Goal: Task Accomplishment & Management: Manage account settings

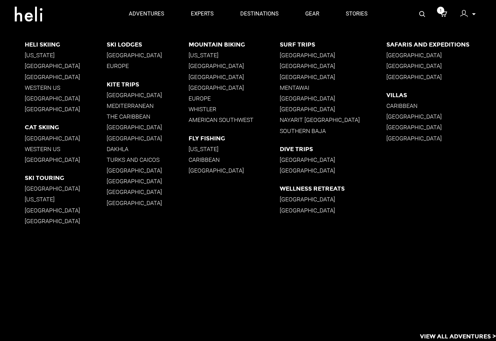
click at [433, 333] on p "View All Adventures >" at bounding box center [458, 336] width 76 height 8
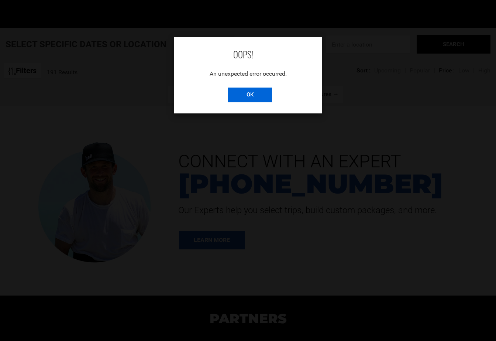
click at [243, 95] on input "OK" at bounding box center [250, 95] width 44 height 15
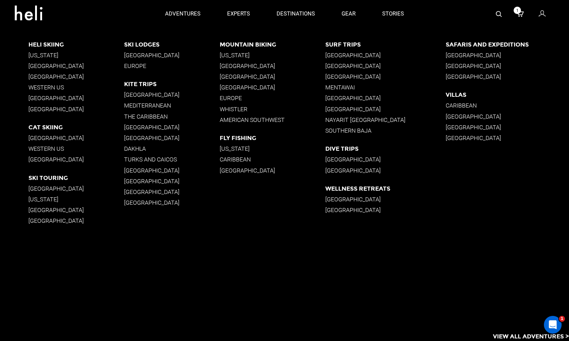
click at [414, 333] on p "View All Adventures >" at bounding box center [531, 336] width 76 height 8
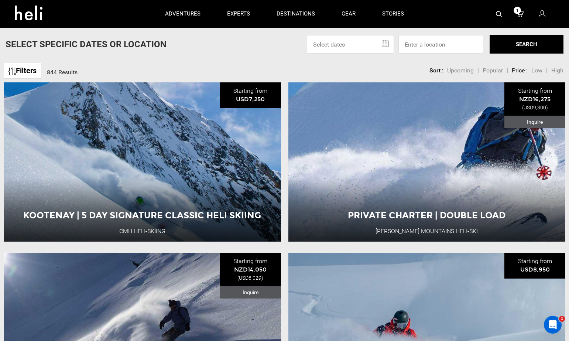
click at [277, 62] on div "Filters 844 Results sortby Sort Upcoming Popular Price: Low to High Price : Hig…" at bounding box center [284, 67] width 569 height 16
click at [358, 45] on input "text" at bounding box center [350, 44] width 87 height 18
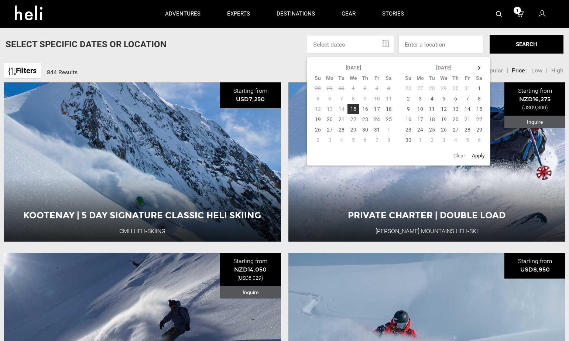
drag, startPoint x: 358, startPoint y: 45, endPoint x: 313, endPoint y: 44, distance: 45.1
click at [313, 44] on input "text" at bounding box center [350, 44] width 87 height 18
click at [270, 51] on div "Select Specific Dates Or Location Oct 2025 Su Mo Tu We Th Fr Sa 28 29 30 1 2 3 …" at bounding box center [284, 44] width 569 height 18
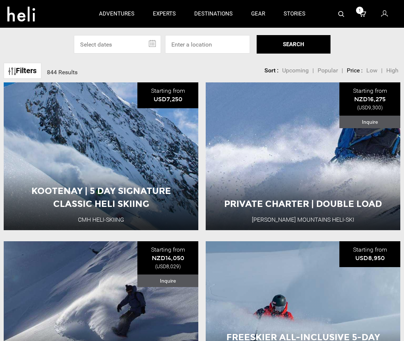
click at [371, 52] on div "Select Specific Dates Or Location Oct 2025 Su Mo Tu We Th Fr Sa 28 29 30 1 2 3 …" at bounding box center [202, 44] width 404 height 18
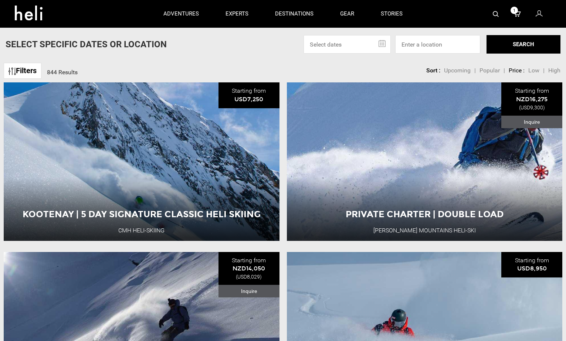
click at [539, 17] on icon at bounding box center [538, 14] width 7 height 10
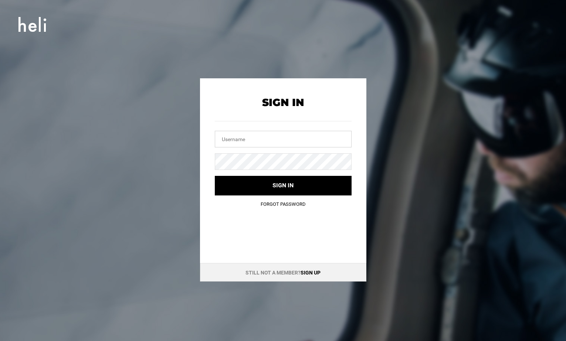
type input "rtarakhno@gmail.com"
click at [28, 24] on icon at bounding box center [32, 24] width 28 height 21
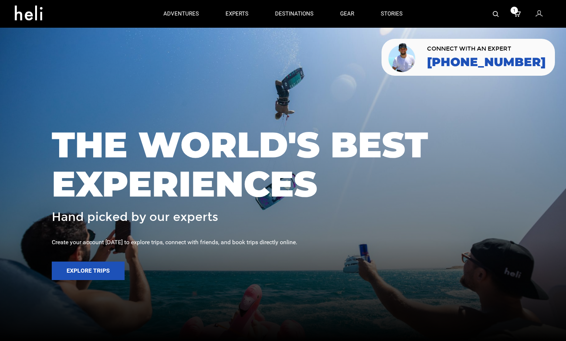
click at [538, 14] on icon at bounding box center [538, 14] width 7 height 10
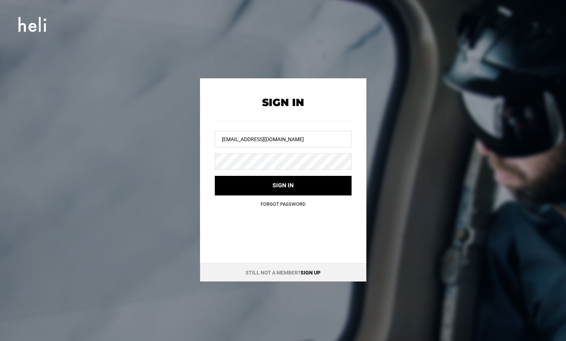
click at [33, 24] on icon at bounding box center [32, 24] width 28 height 21
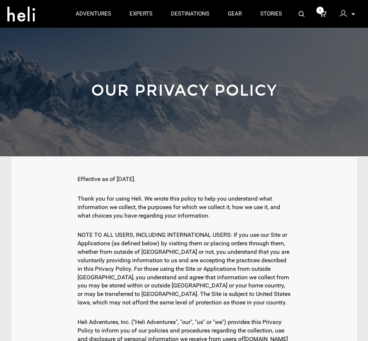
click at [354, 15] on icon at bounding box center [354, 14] width 4 height 2
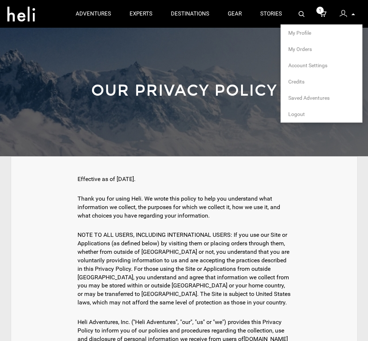
click at [300, 31] on span "My Profile" at bounding box center [300, 33] width 23 height 6
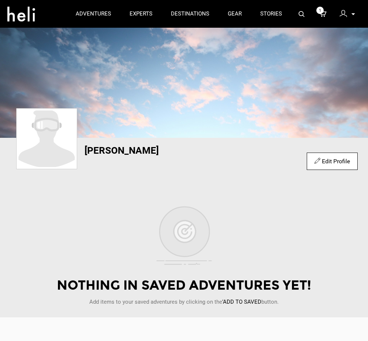
click at [355, 16] on p at bounding box center [353, 14] width 4 height 8
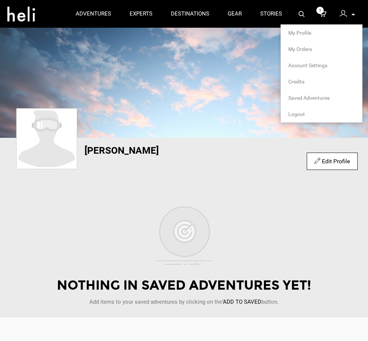
click at [304, 35] on span "My Profile" at bounding box center [300, 33] width 23 height 6
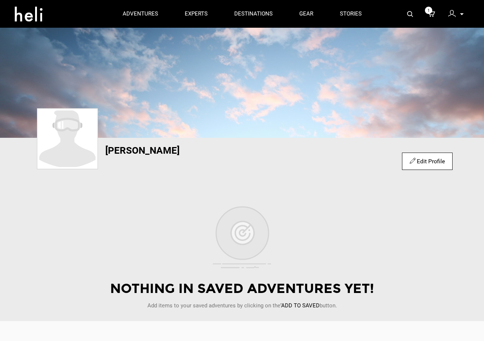
click at [367, 158] on link "Edit Profile" at bounding box center [427, 161] width 35 height 7
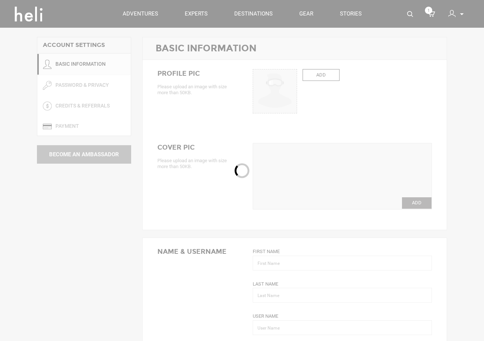
type input "Roman"
type input "Tarakhno"
type input "rtarakhno"
type input "rtarakhno@gmail.com"
type input "+380 93 044 7205"
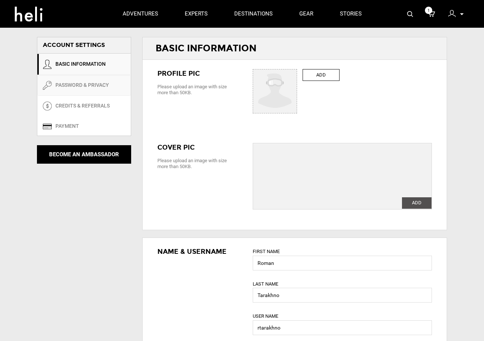
click at [89, 84] on link "PASSWORD & PRIVACY" at bounding box center [83, 85] width 93 height 21
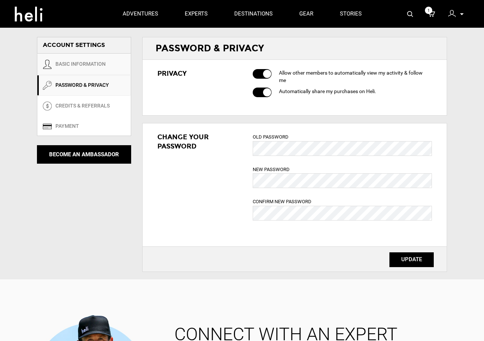
click at [80, 64] on link "BASIC INFORMATION" at bounding box center [83, 64] width 93 height 21
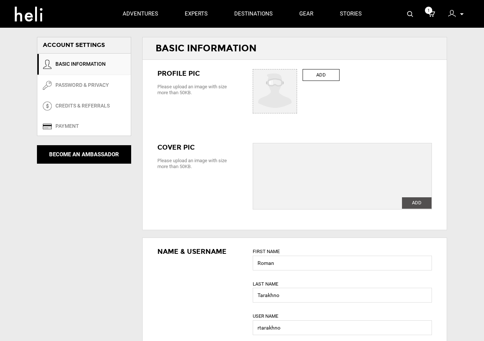
click at [367, 15] on icon at bounding box center [462, 14] width 4 height 2
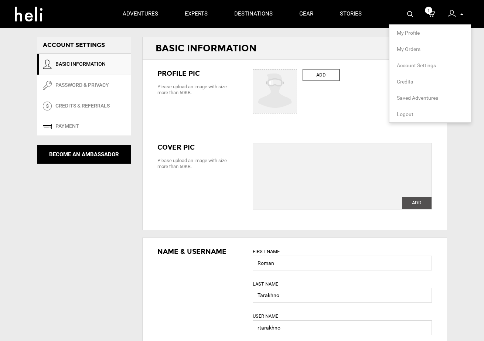
click at [367, 114] on span "Logout" at bounding box center [405, 114] width 17 height 6
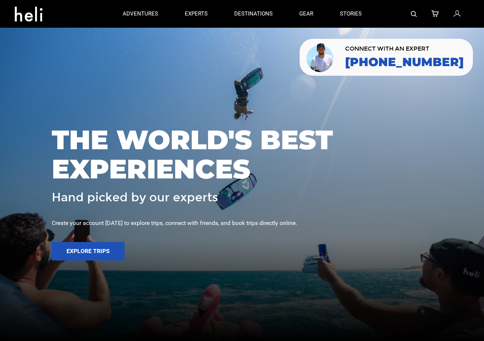
click at [367, 15] on icon at bounding box center [457, 14] width 7 height 10
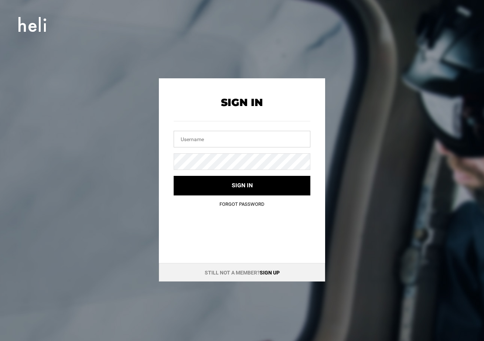
type input "rtarakhno@gmail.com"
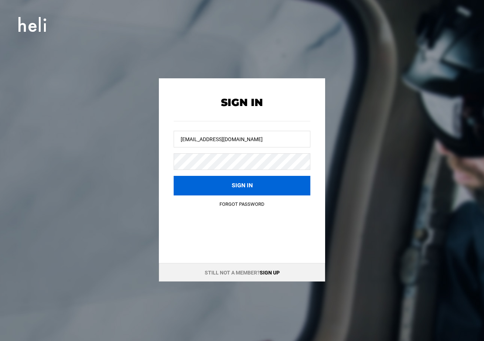
click at [209, 191] on button "Sign in" at bounding box center [242, 186] width 137 height 20
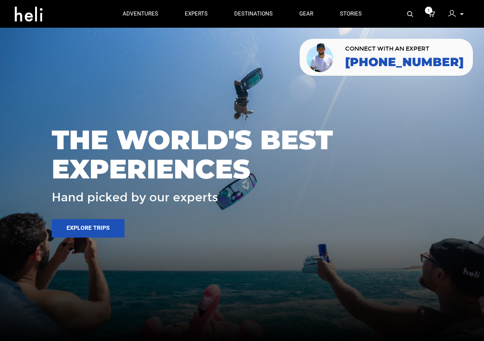
click at [367, 16] on p at bounding box center [461, 14] width 4 height 8
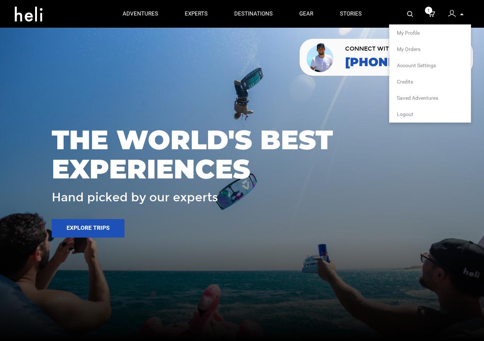
click at [367, 113] on span "Logout" at bounding box center [405, 114] width 17 height 6
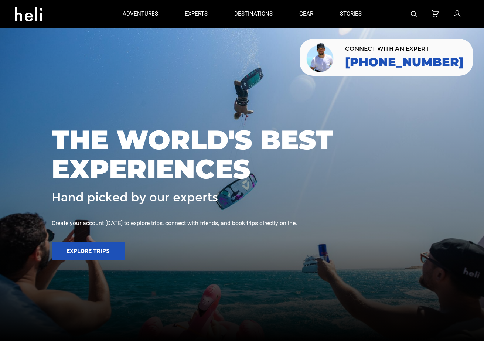
click at [367, 16] on icon at bounding box center [457, 14] width 7 height 10
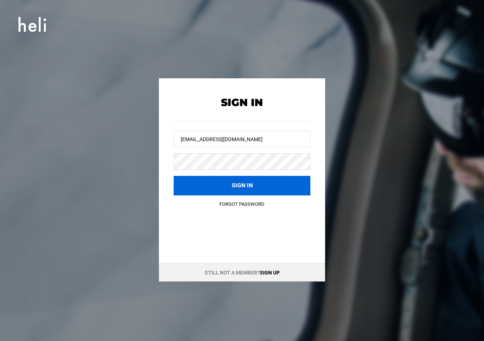
click at [280, 185] on button "Sign in" at bounding box center [242, 186] width 137 height 20
